Goal: Submit feedback/report problem

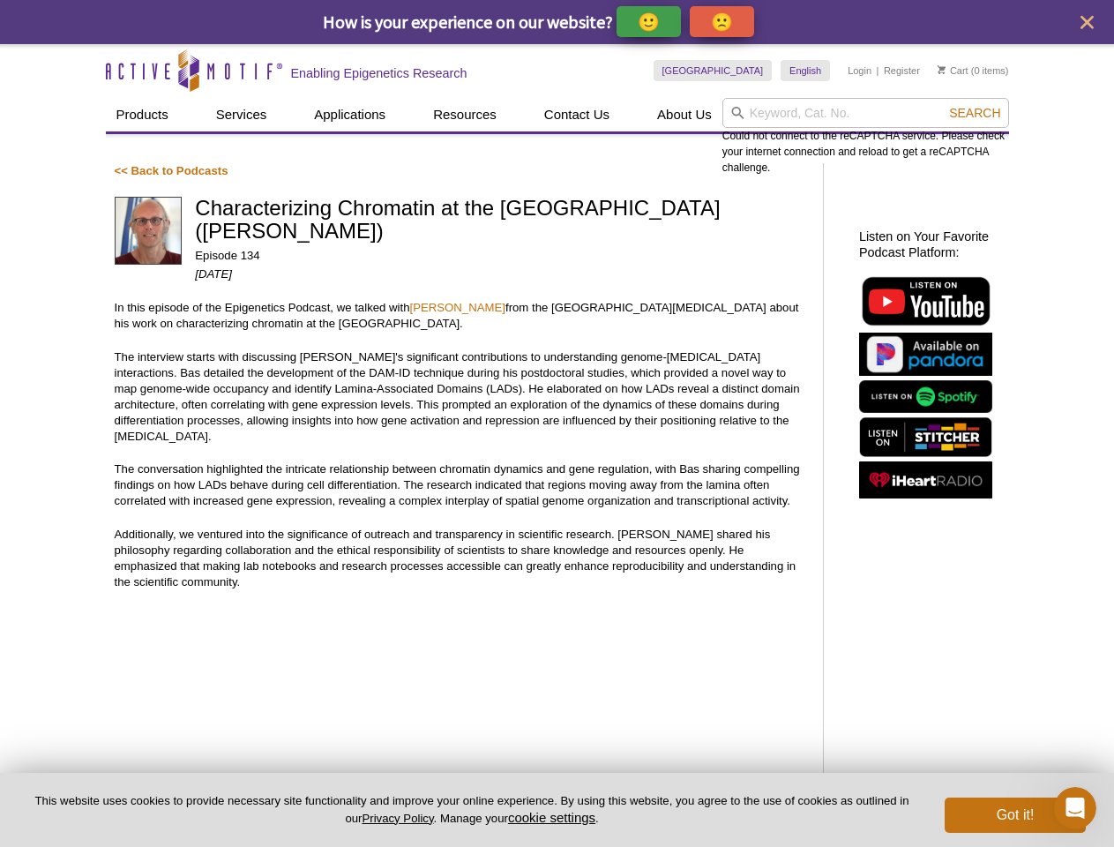
click at [650, 21] on p "🙂" at bounding box center [649, 22] width 22 height 22
click at [725, 21] on span "Give Feedback" at bounding box center [719, 21] width 105 height 20
click at [1087, 22] on icon "close" at bounding box center [1087, 22] width 13 height 13
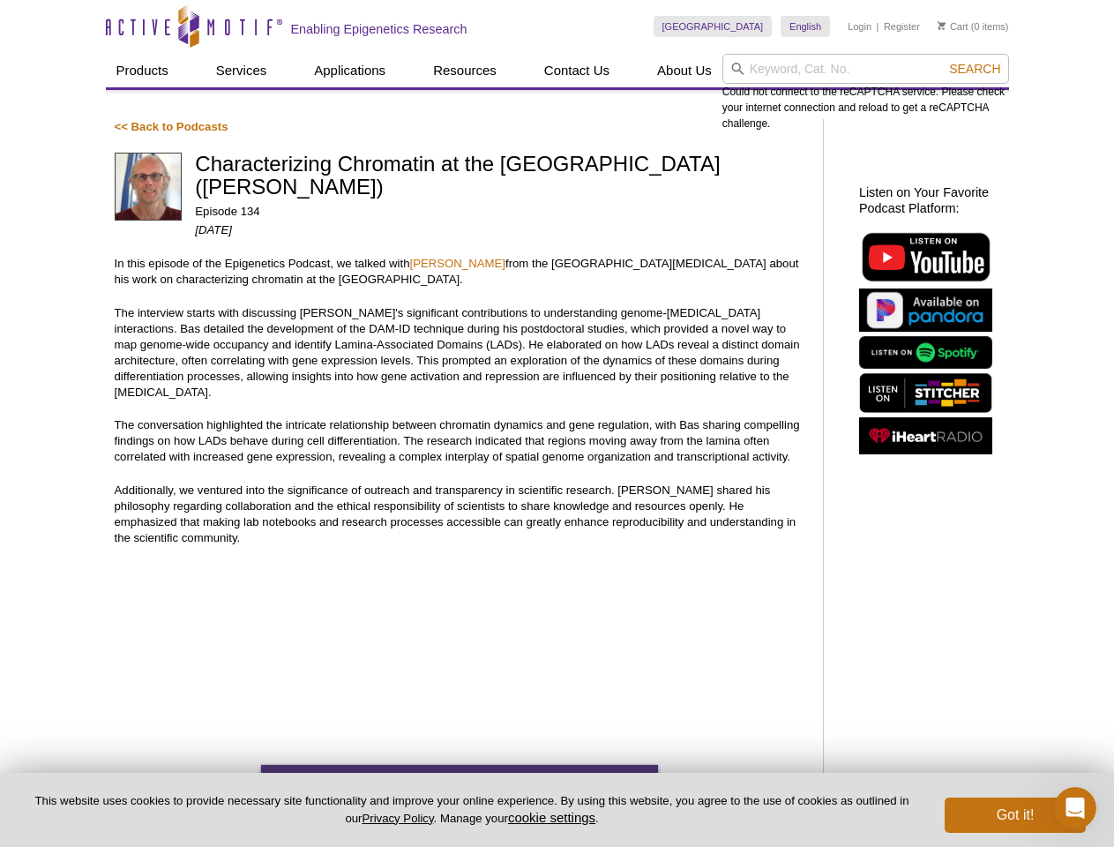
click at [866, 113] on div "Could not connect to the reCAPTCHA service. Please check your internet connecti…" at bounding box center [866, 93] width 287 height 78
click at [975, 113] on div "Could not connect to the reCAPTCHA service. Please check your internet connecti…" at bounding box center [866, 93] width 287 height 78
click at [555, 817] on button "cookie settings" at bounding box center [551, 817] width 87 height 15
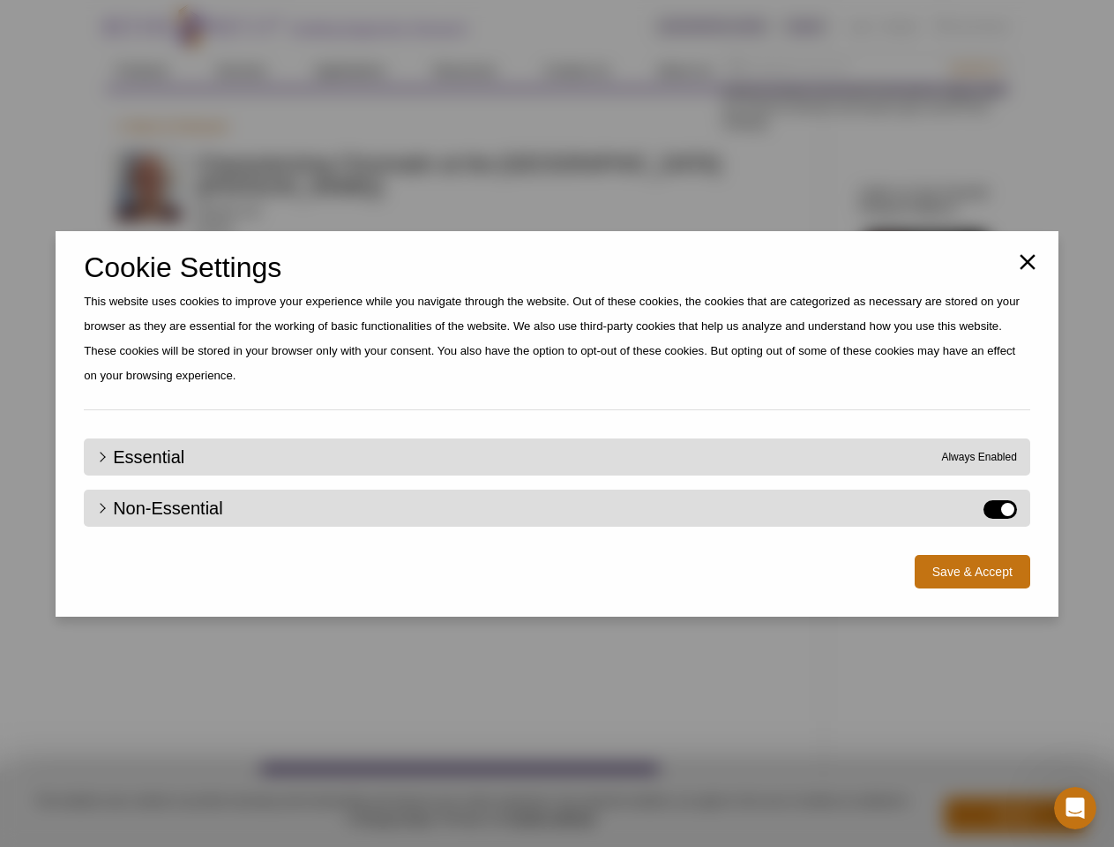
click at [1016, 815] on div "Close Cookie Settings This website uses cookies to improve your experience whil…" at bounding box center [557, 423] width 1114 height 847
